Goal: Task Accomplishment & Management: Complete application form

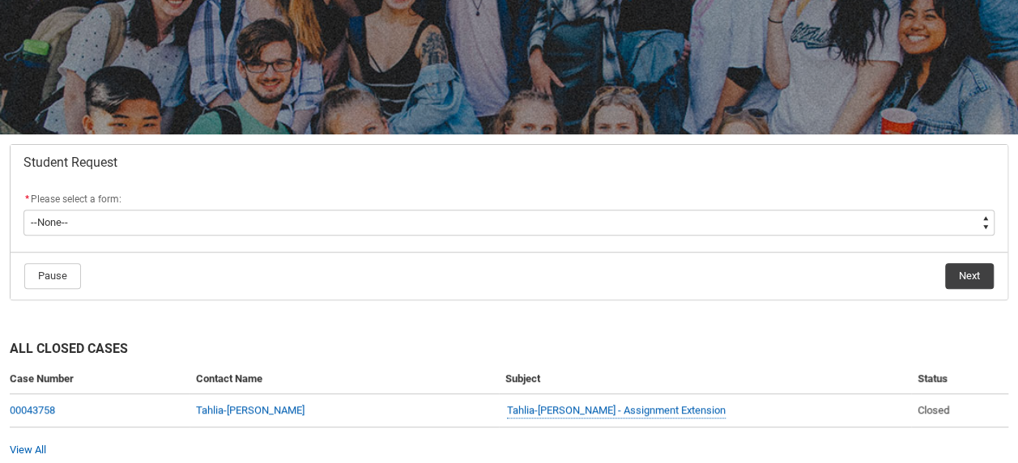
scroll to position [251, 0]
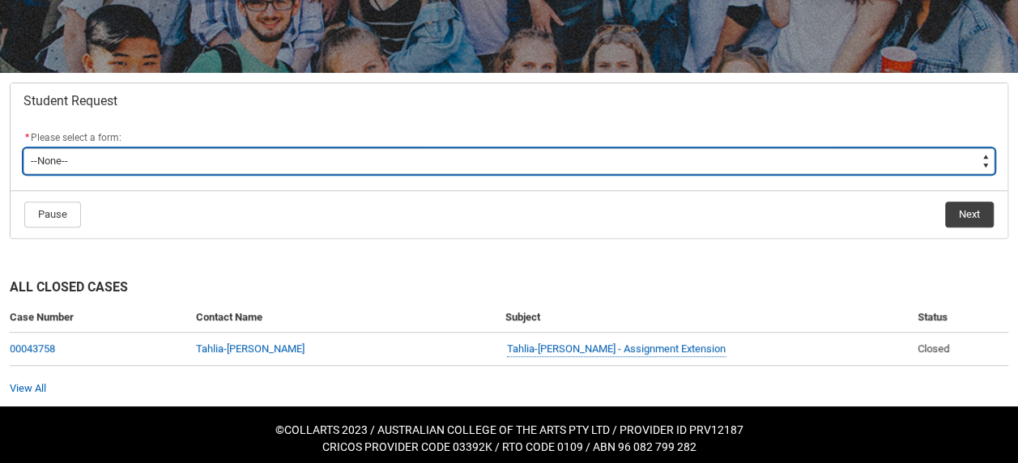
click at [560, 160] on select "--None-- Academic Transcript Application to Appeal Assignment Extension Change …" at bounding box center [508, 161] width 971 height 26
type lightning-select "Deferral_Leave_of_Absence_Choice"
click at [23, 148] on select "--None-- Academic Transcript Application to Appeal Assignment Extension Change …" at bounding box center [508, 161] width 971 height 26
select select "Deferral_Leave_of_Absence_Choice"
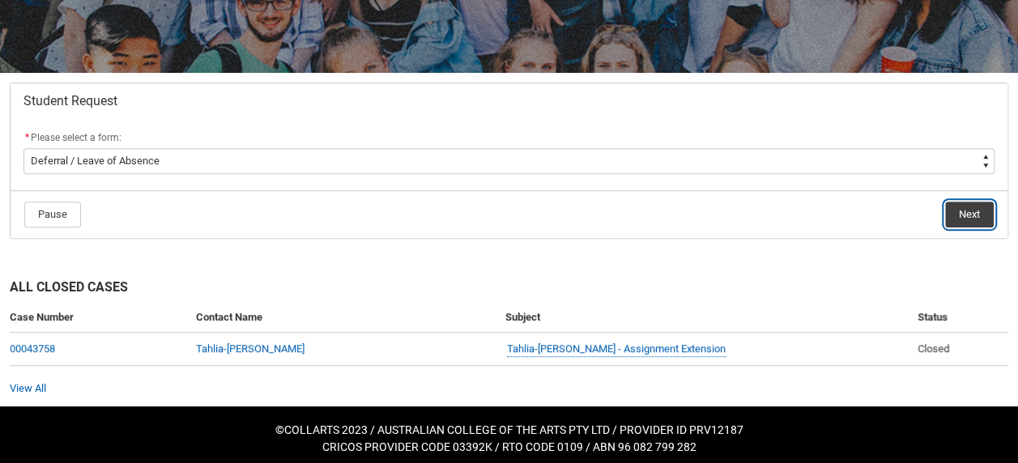
click at [963, 215] on button "Next" at bounding box center [969, 215] width 49 height 26
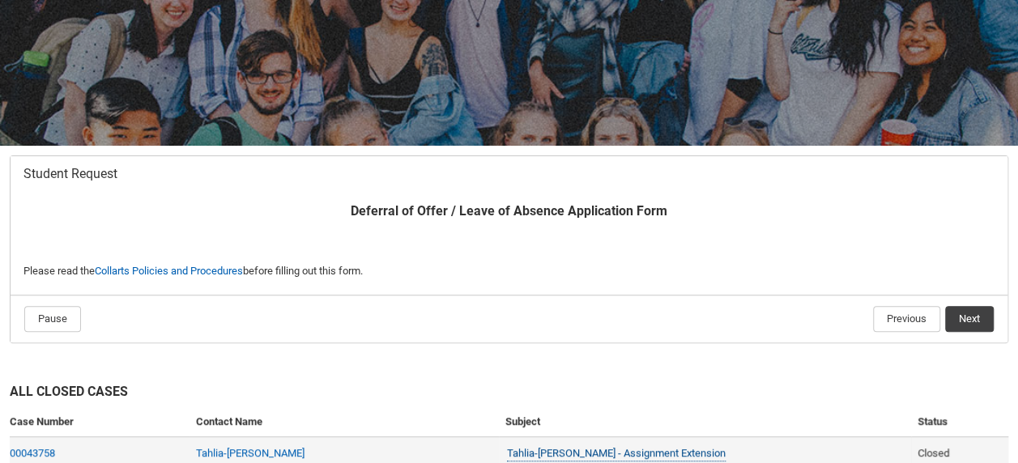
scroll to position [185, 0]
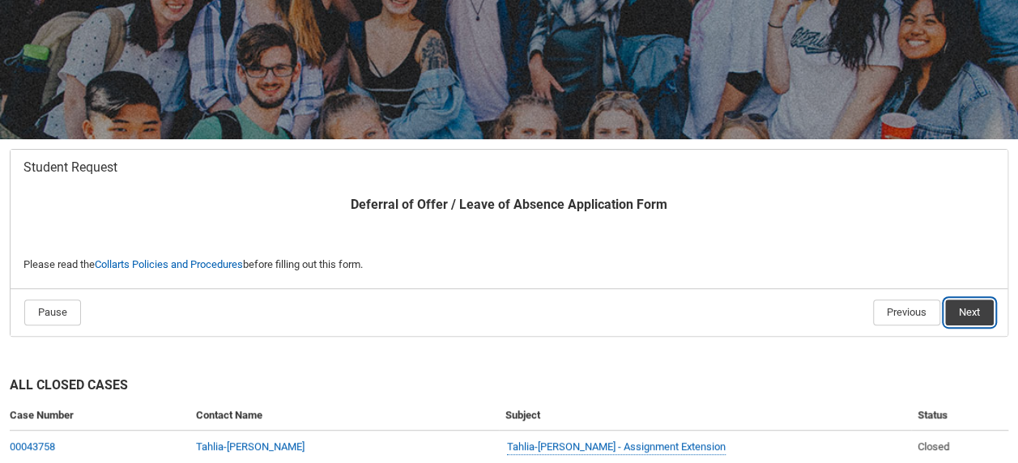
click at [975, 304] on button "Next" at bounding box center [969, 313] width 49 height 26
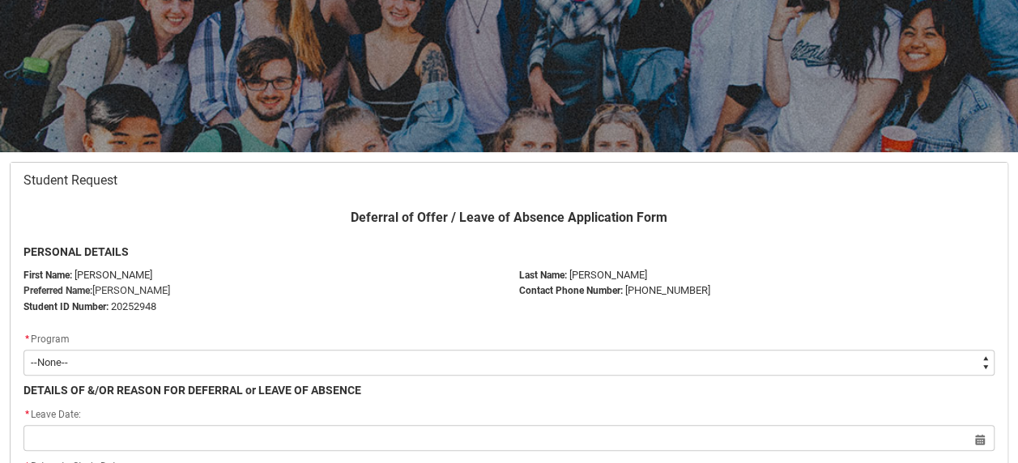
scroll to position [186, 0]
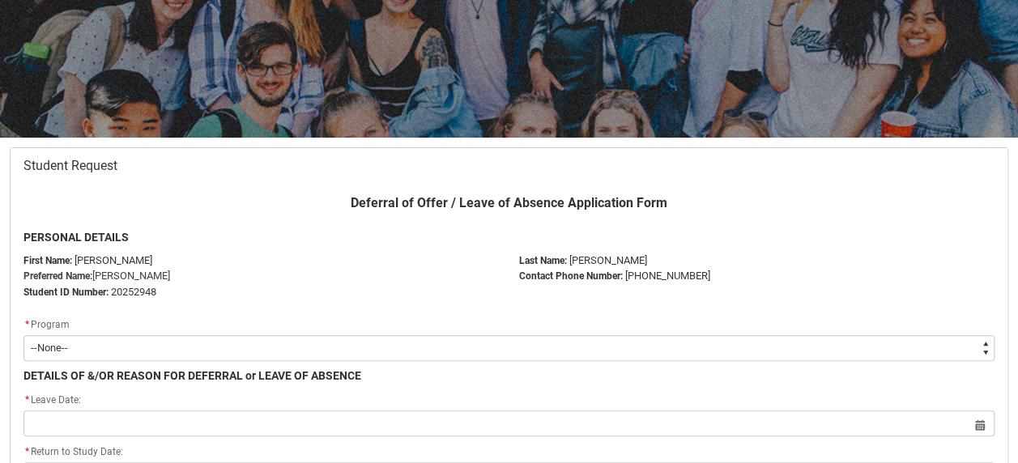
click at [573, 343] on select "--None-- Diploma of Fashion Marketing V2" at bounding box center [508, 348] width 971 height 26
type lightning-select "recordPicklist_ProgramEnrollment.a0jOZ000004HugEYAS"
click at [23, 335] on select "--None-- Diploma of Fashion Marketing V2" at bounding box center [508, 348] width 971 height 26
select select "recordPicklist_ProgramEnrollment.a0jOZ000004HugEYAS"
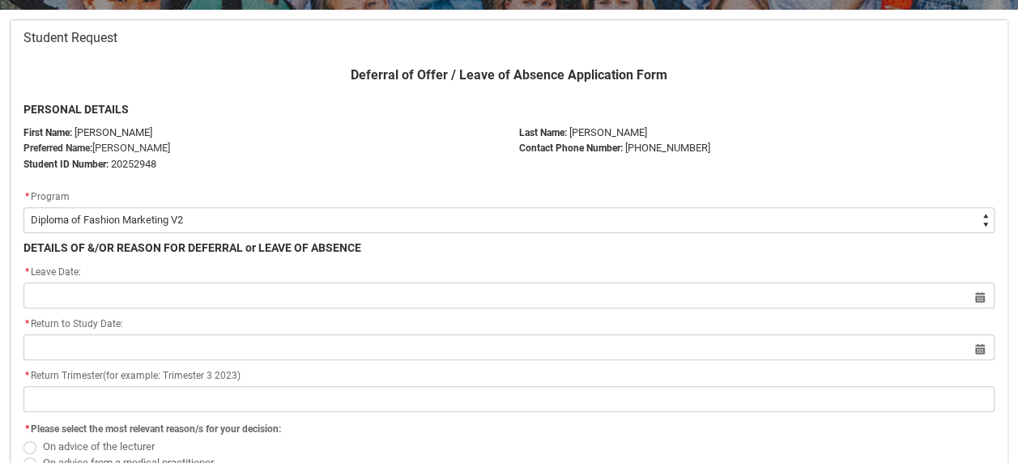
scroll to position [319, 0]
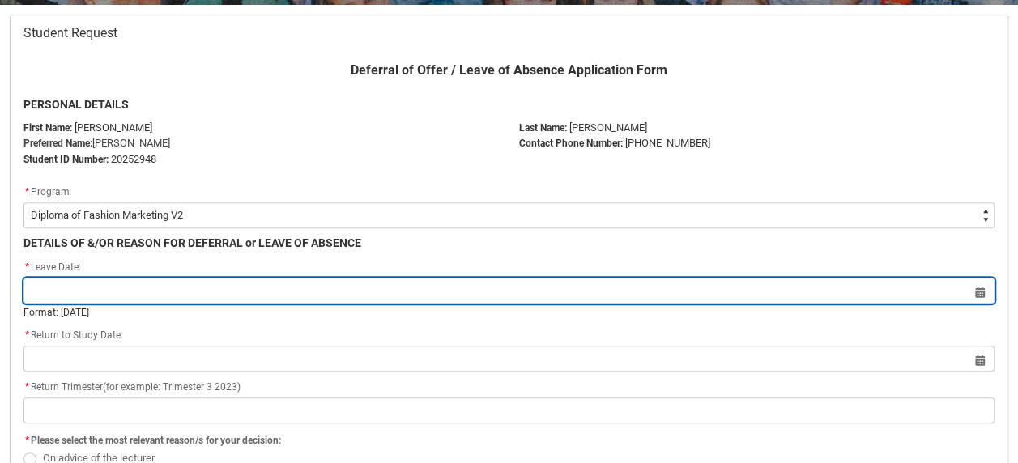
click at [485, 292] on input "Redu_Student_Request flow" at bounding box center [508, 291] width 971 height 26
select select "2025"
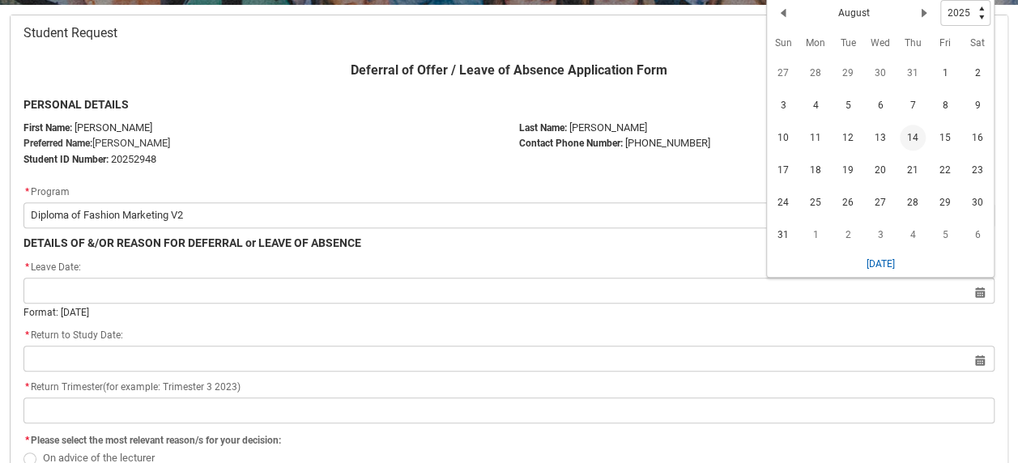
click at [917, 131] on span "14" at bounding box center [913, 138] width 26 height 26
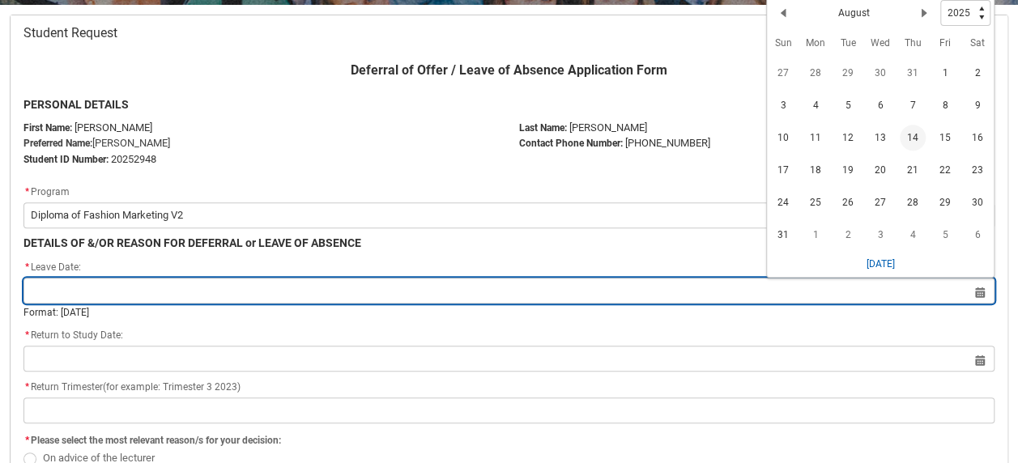
type lightning-datepicker "[DATE]"
type lightning-input "[DATE]"
type input "[DATE]"
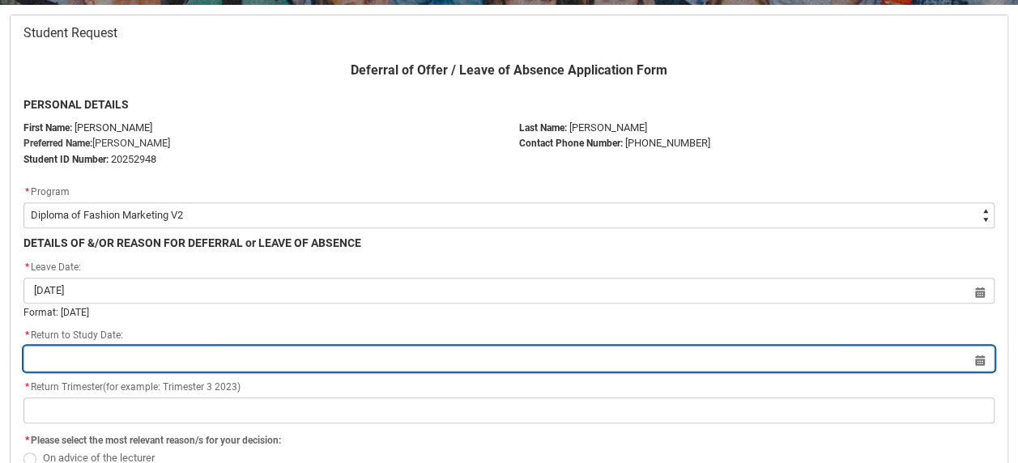
click at [268, 357] on input "Redu_Student_Request flow" at bounding box center [508, 359] width 971 height 26
select select "2025"
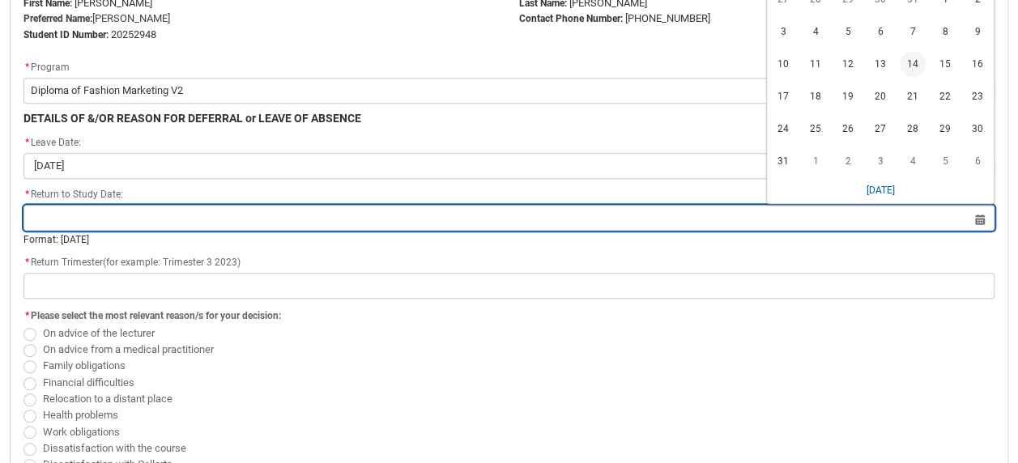
scroll to position [458, 0]
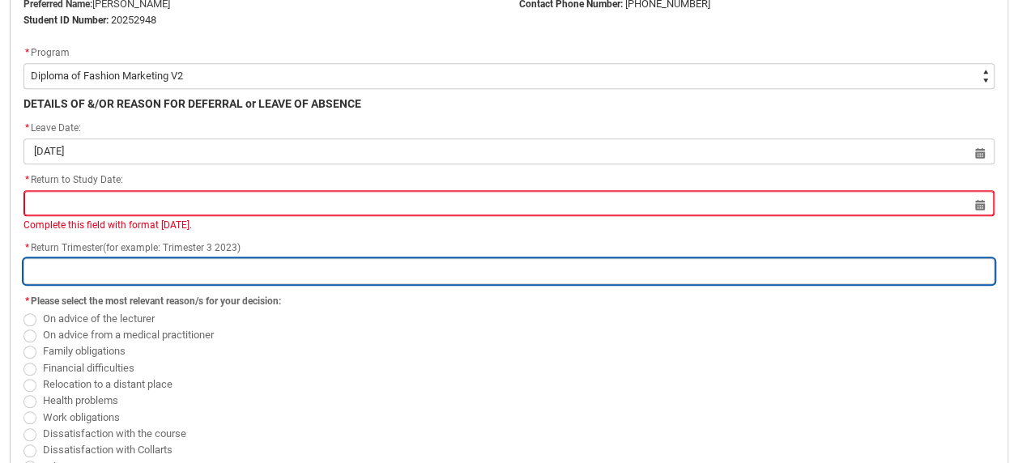
click at [242, 275] on input "Redu_Student_Request flow" at bounding box center [508, 271] width 971 height 26
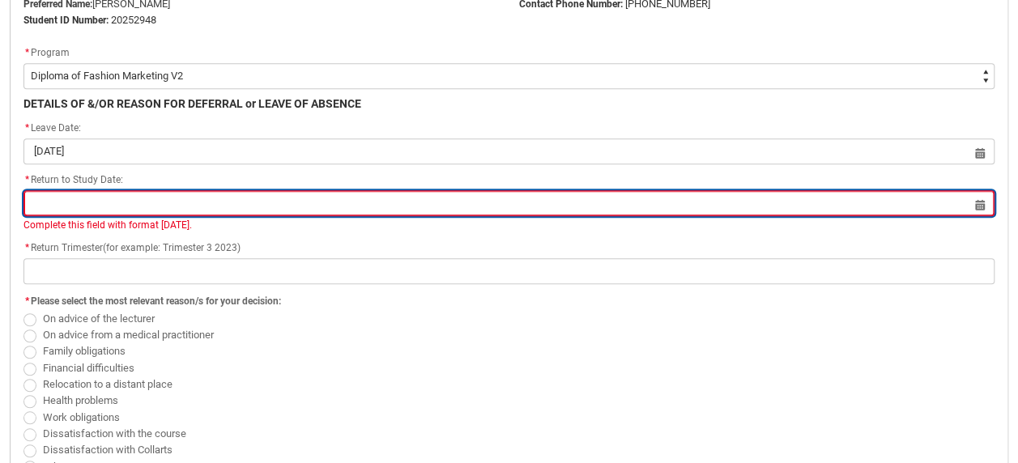
click at [219, 206] on input "Redu_Student_Request flow" at bounding box center [508, 203] width 971 height 26
select select "2025"
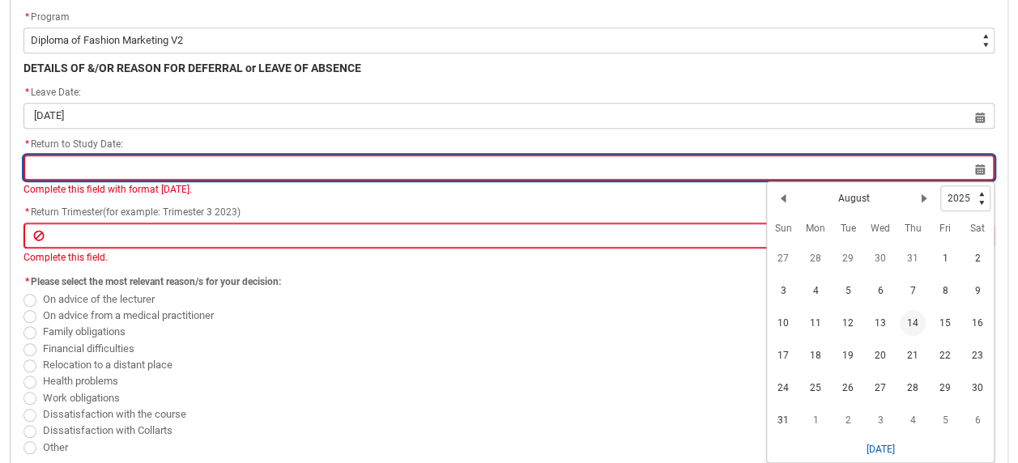
scroll to position [581, 0]
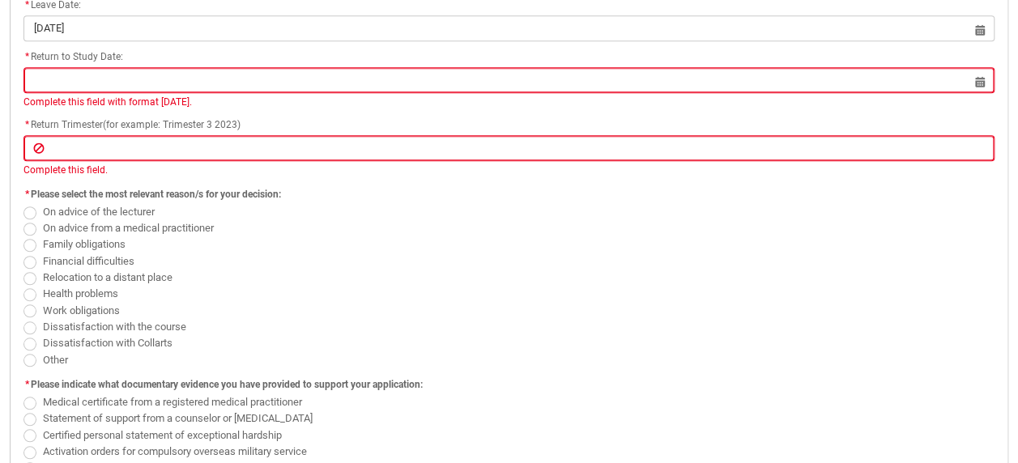
click at [31, 295] on span "Redu_Student_Request flow" at bounding box center [29, 294] width 13 height 13
click at [23, 286] on input "Health problems" at bounding box center [23, 285] width 1 height 1
radio input "true"
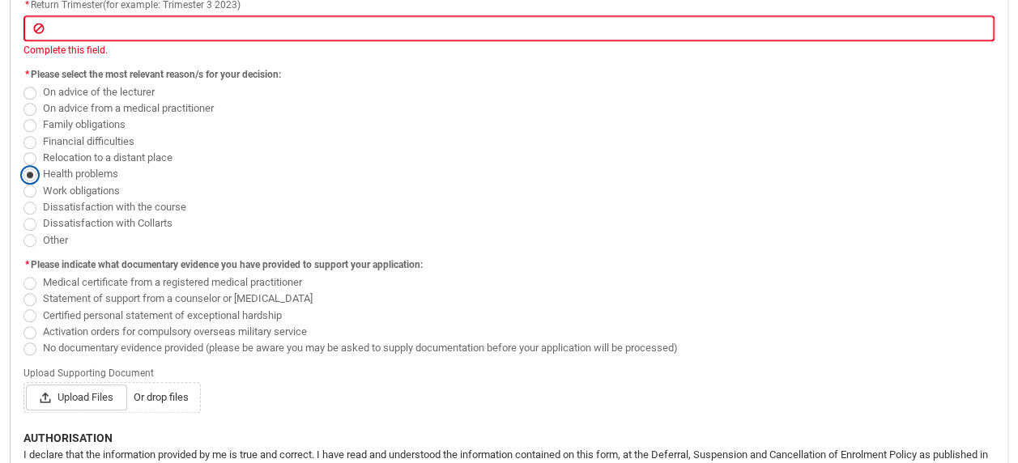
scroll to position [703, 0]
click at [34, 343] on span "Redu_Student_Request flow" at bounding box center [29, 347] width 13 height 13
click at [23, 338] on input "No documentary evidence provided (please be aware you may be asked to supply do…" at bounding box center [23, 337] width 1 height 1
radio input "true"
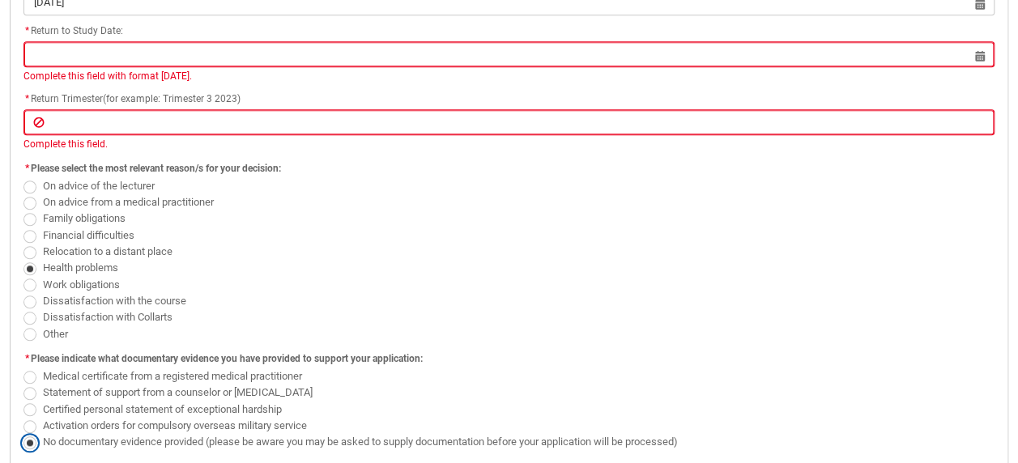
scroll to position [606, 0]
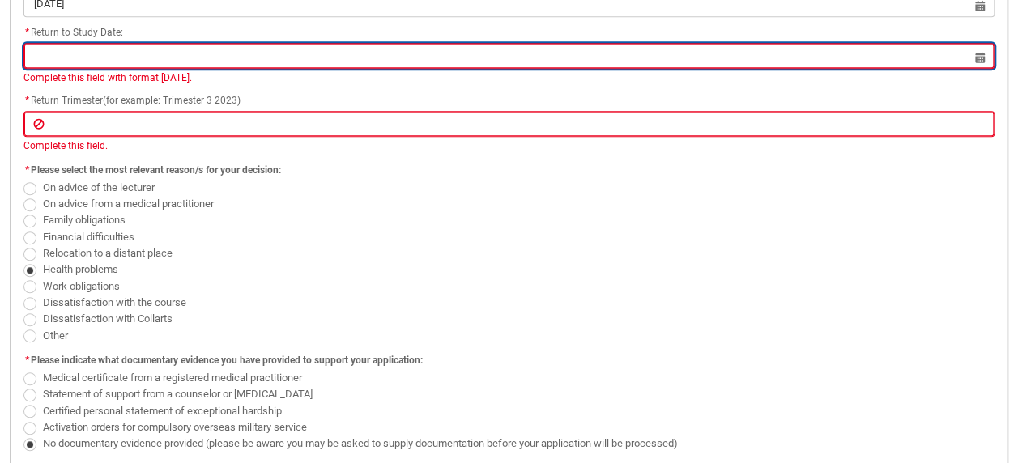
click at [104, 50] on input "Redu_Student_Request flow" at bounding box center [508, 56] width 971 height 26
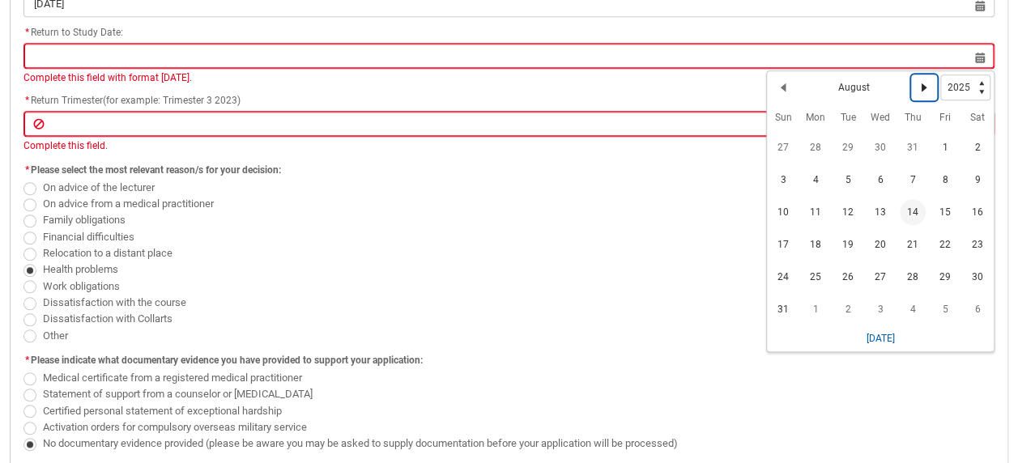
click at [923, 87] on lightning-primitive-icon "Date picker: August" at bounding box center [923, 87] width 11 height 11
click at [923, 87] on lightning-primitive-icon "Date picker: September" at bounding box center [923, 87] width 11 height 11
click at [923, 90] on lightning-primitive-icon "Date picker: October" at bounding box center [923, 87] width 11 height 11
click at [923, 90] on lightning-primitive-icon "Date picker: November" at bounding box center [923, 87] width 11 height 11
click at [923, 90] on lightning-primitive-icon "Date picker: December" at bounding box center [923, 87] width 11 height 11
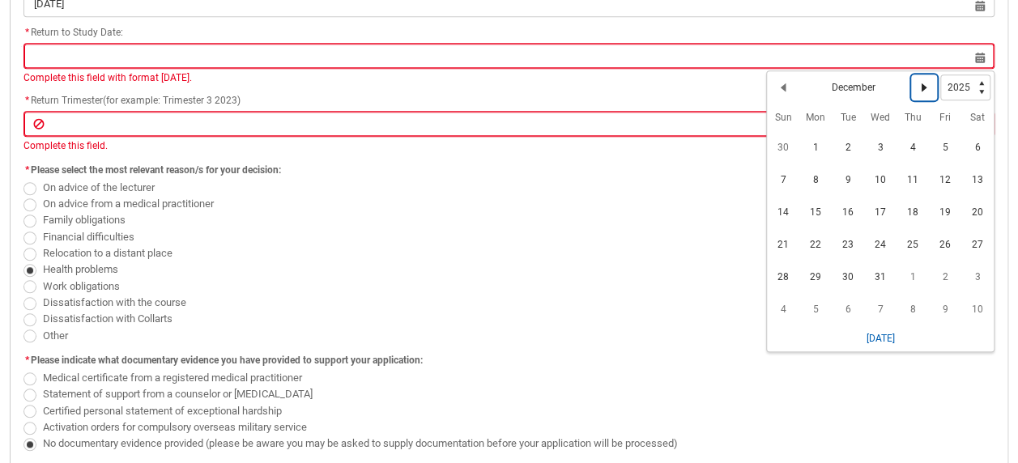
select select "2026"
click at [922, 147] on span "1" at bounding box center [913, 147] width 26 height 26
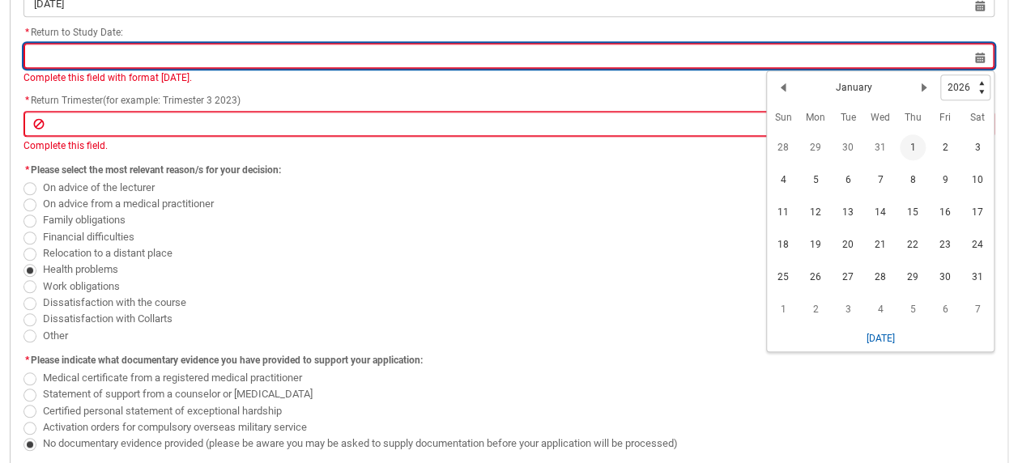
type lightning-datepicker "[DATE]"
type lightning-input "[DATE]"
type input "[DATE]"
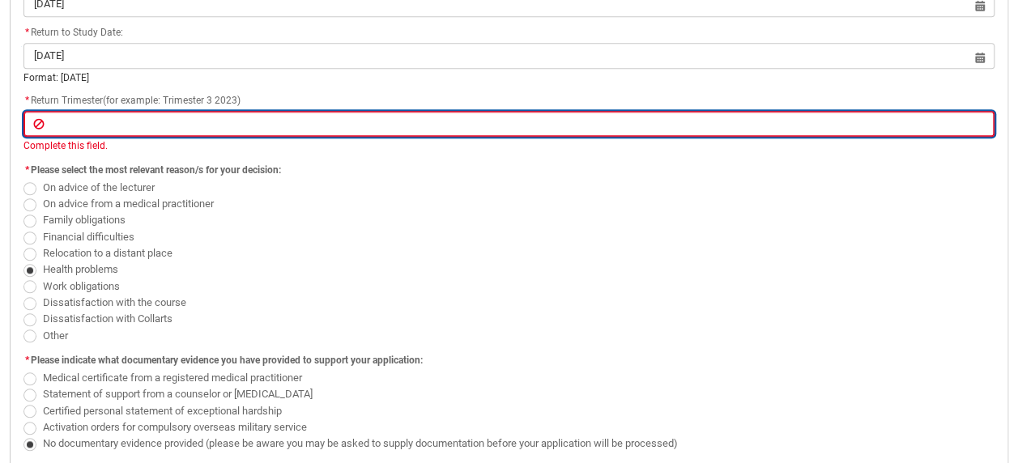
click at [194, 124] on input "Redu_Student_Request flow" at bounding box center [508, 124] width 971 height 26
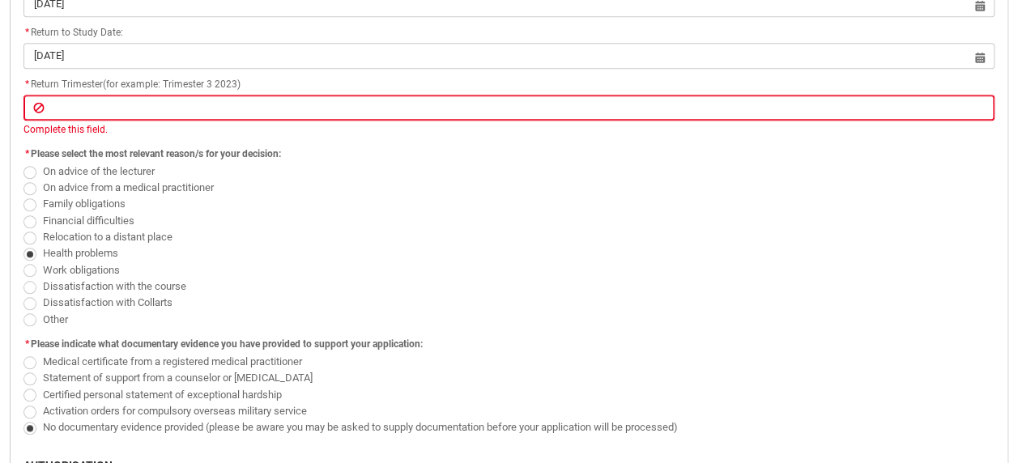
click at [502, 308] on span "Dissatisfaction with Collarts" at bounding box center [508, 303] width 971 height 16
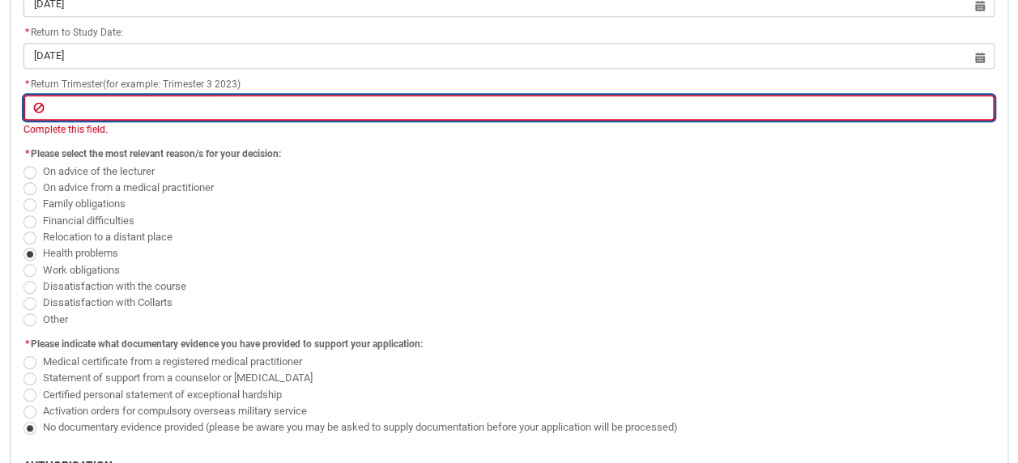
click at [306, 100] on input "Redu_Student_Request flow" at bounding box center [508, 108] width 971 height 26
type lightning-primitive-input-simple "T"
type input "T"
type lightning-primitive-input-simple "Tr"
type input "Tr"
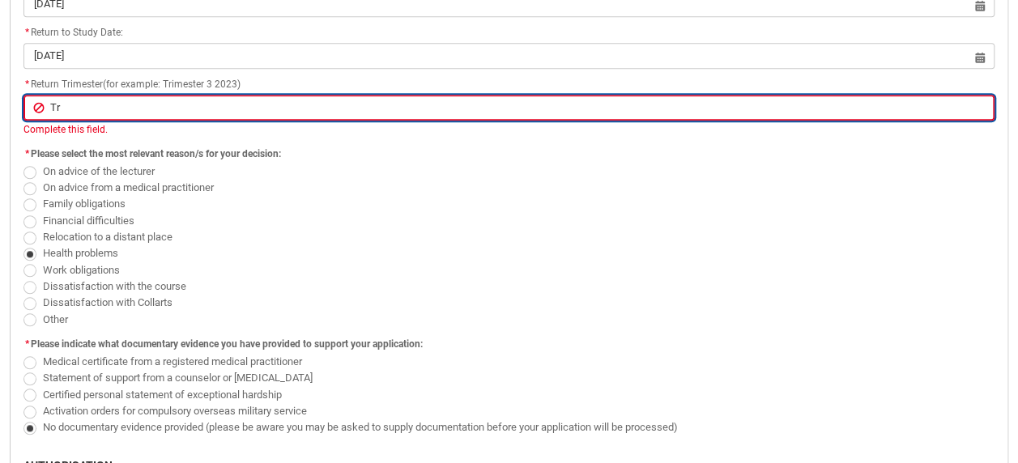
type lightning-primitive-input-simple "Tri"
type input "Tri"
type lightning-primitive-input-simple "Trim"
type input "Trim"
type lightning-primitive-input-simple "Trime"
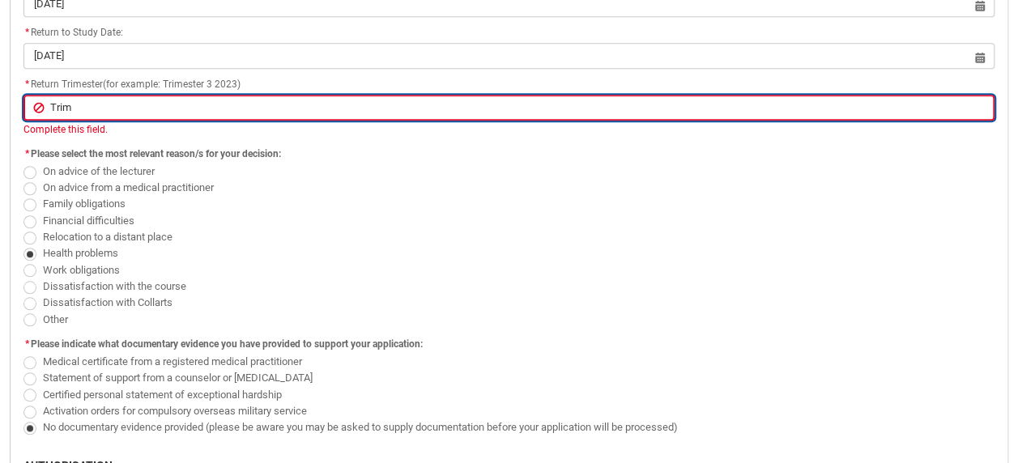
type input "Trime"
type lightning-primitive-input-simple "Trimes"
type input "Trimes"
type lightning-primitive-input-simple "Trimest"
type input "Trimest"
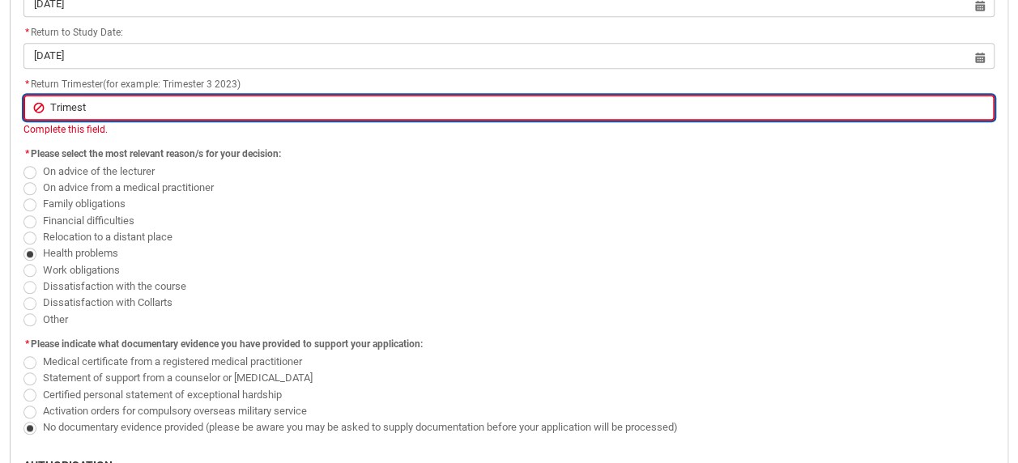
type lightning-primitive-input-simple "Trimeste"
type input "Trimeste"
type lightning-primitive-input-simple "Trimester"
type input "Trimester"
type lightning-primitive-input-simple "Trimester"
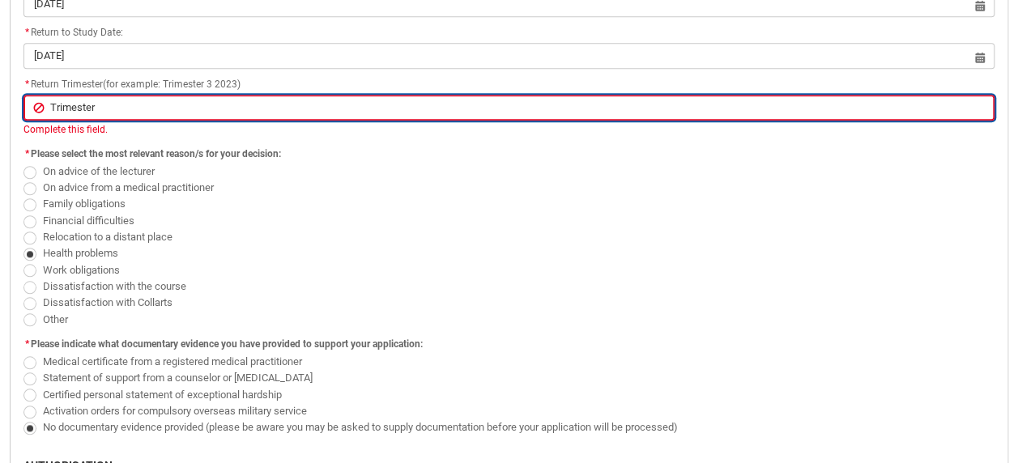
type input "Trimester"
type lightning-primitive-input-simple "Trimester 1"
type input "Trimester 1"
type lightning-primitive-input-simple "Trimester 1"
type input "Trimester 1"
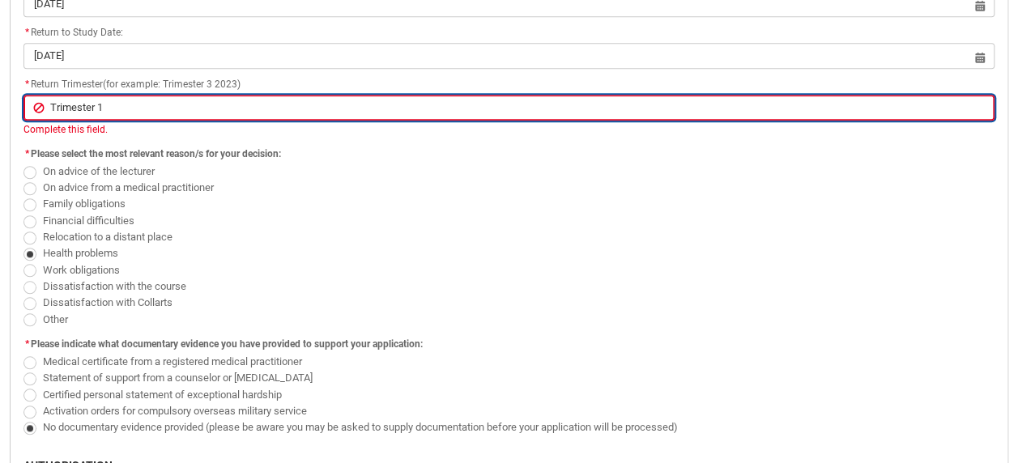
type lightning-primitive-input-simple "Trimester 1 2"
type input "Trimester 1 2"
type lightning-primitive-input-simple "Trimester 1 20"
type input "Trimester 1 20"
type lightning-primitive-input-simple "Trimester 1 202"
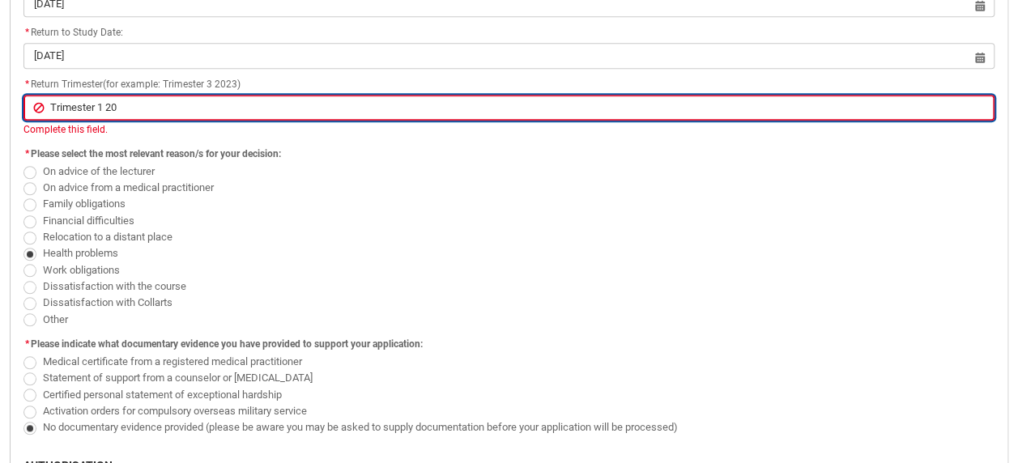
type input "Trimester 1 202"
type lightning-primitive-input-simple "Trimester 1 2026"
type input "Trimester 1 2026"
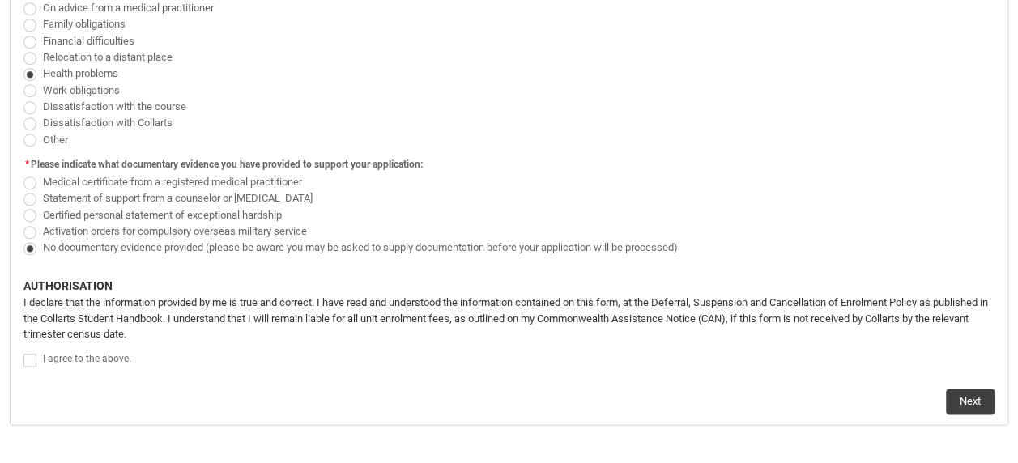
scroll to position [769, 0]
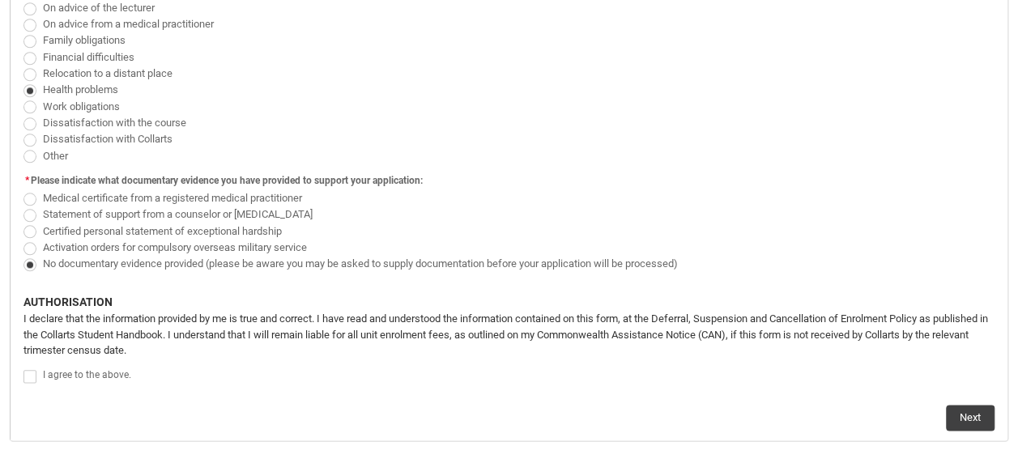
click at [37, 368] on span "Redu_Student_Request flow" at bounding box center [32, 376] width 19 height 16
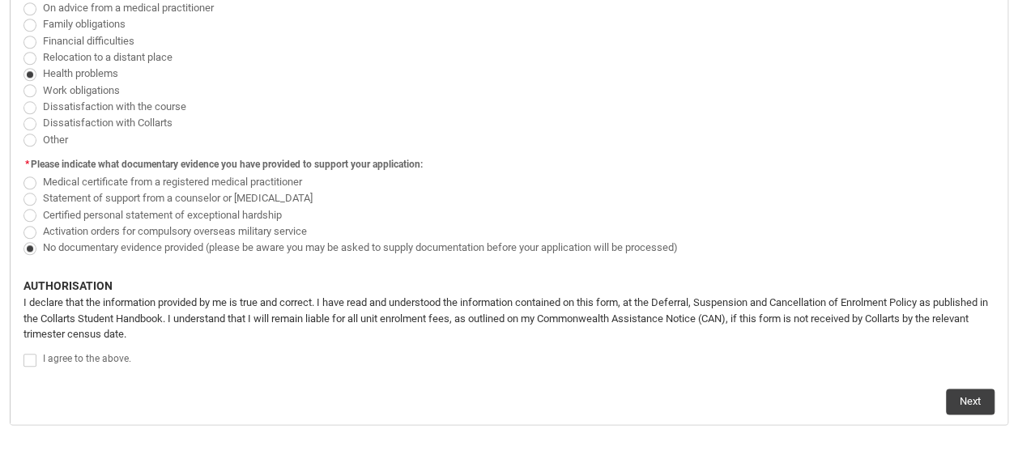
click at [28, 355] on span "Redu_Student_Request flow" at bounding box center [29, 360] width 13 height 13
click at [23, 352] on input "Redu_Student_Request flow" at bounding box center [23, 351] width 1 height 1
type lightning-input "true"
checkbox input "true"
click at [978, 396] on button "Next" at bounding box center [970, 402] width 49 height 26
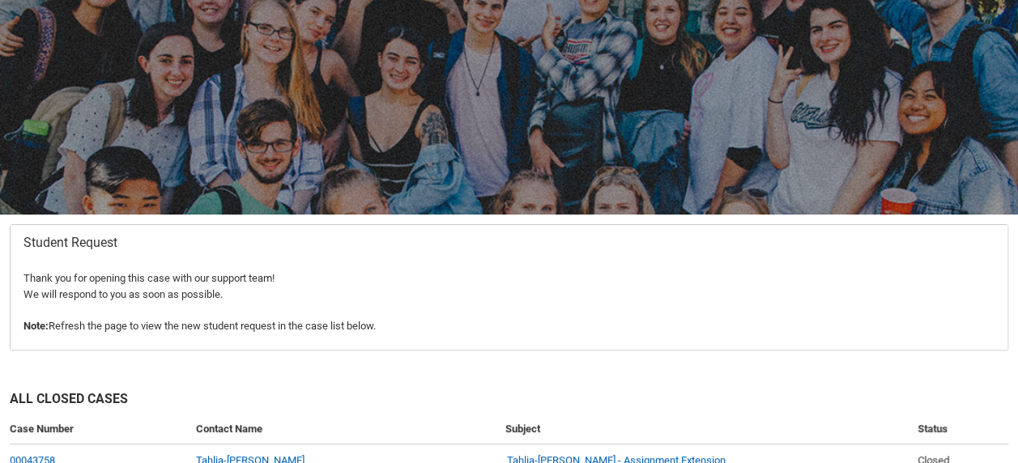
scroll to position [106, 0]
